Goal: Information Seeking & Learning: Understand process/instructions

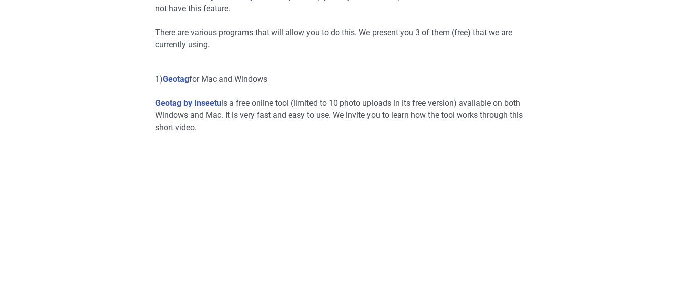
scroll to position [453, 0]
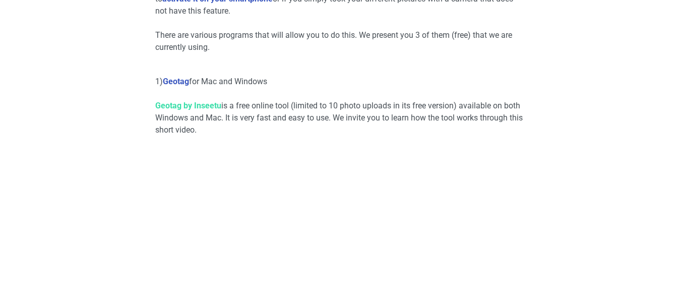
click at [190, 107] on link "Geotag by Inseetu" at bounding box center [188, 106] width 66 height 10
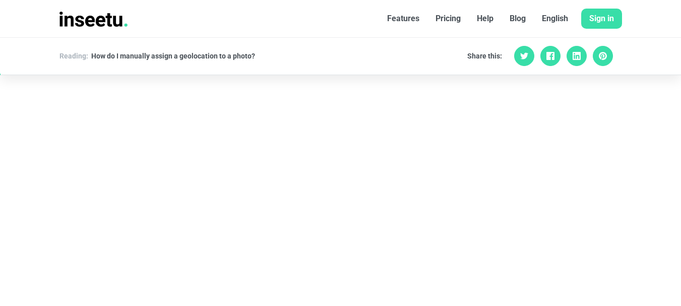
scroll to position [403, 0]
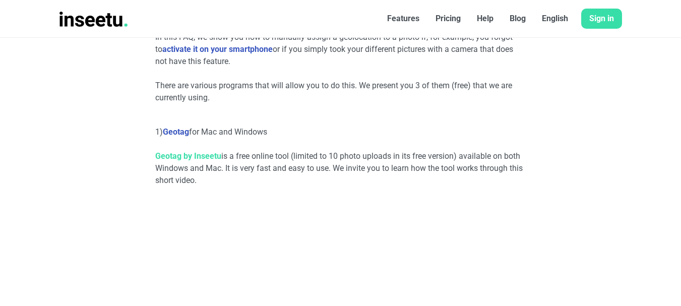
click at [190, 155] on link "Geotag by Inseetu" at bounding box center [188, 156] width 66 height 10
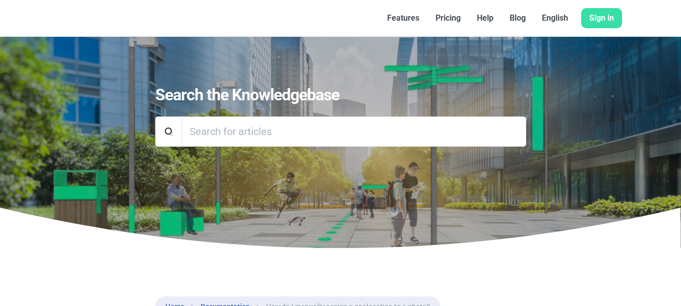
scroll to position [403, 0]
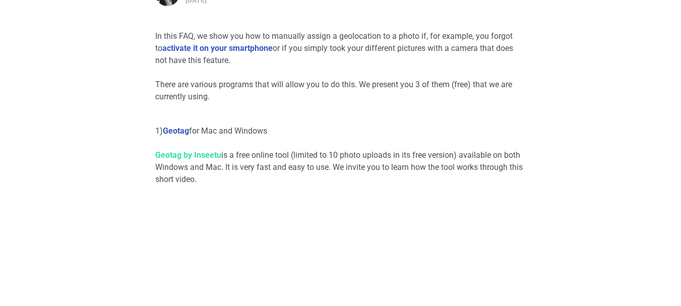
click at [191, 153] on link "Geotag by Inseetu" at bounding box center [188, 155] width 66 height 10
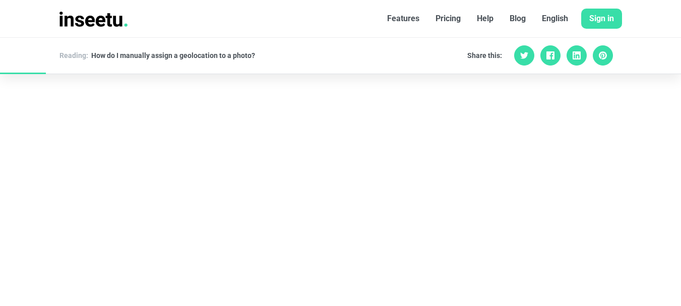
scroll to position [1347, 0]
